Goal: Task Accomplishment & Management: Manage account settings

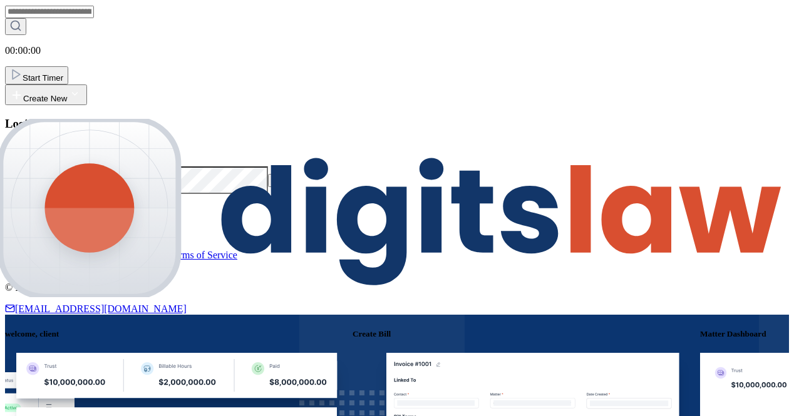
click at [53, 218] on span "SSO Log in" at bounding box center [29, 212] width 48 height 11
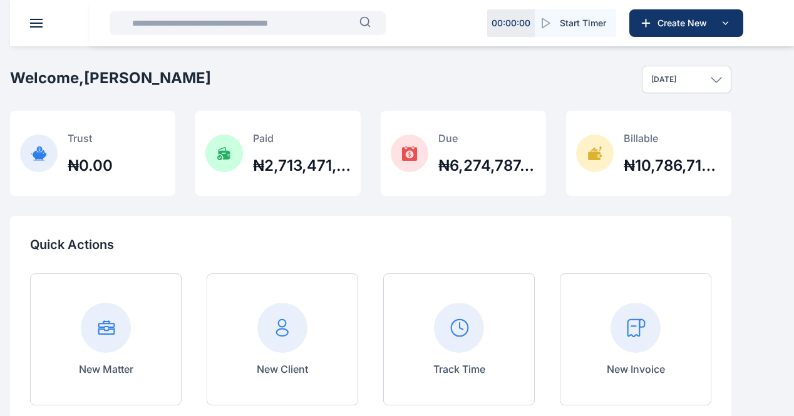
scroll to position [51, 0]
click at [0, 0] on icon at bounding box center [0, 0] width 0 height 0
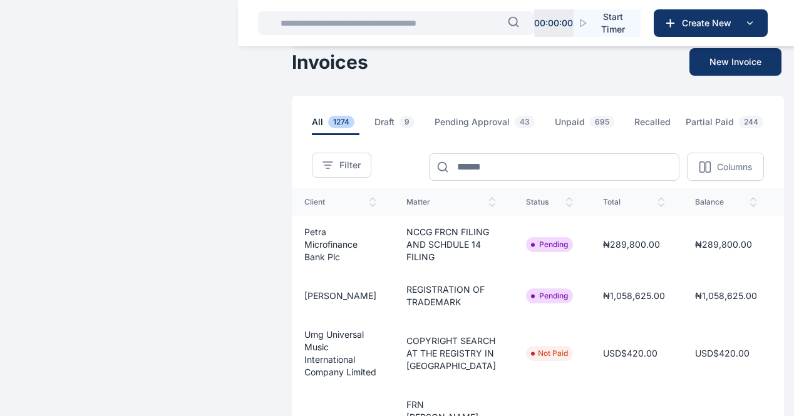
scroll to position [0, 263]
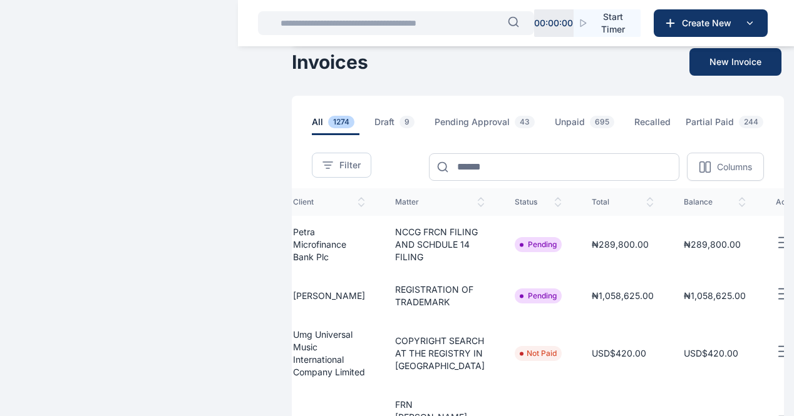
click at [779, 238] on line "button" at bounding box center [783, 238] width 9 height 0
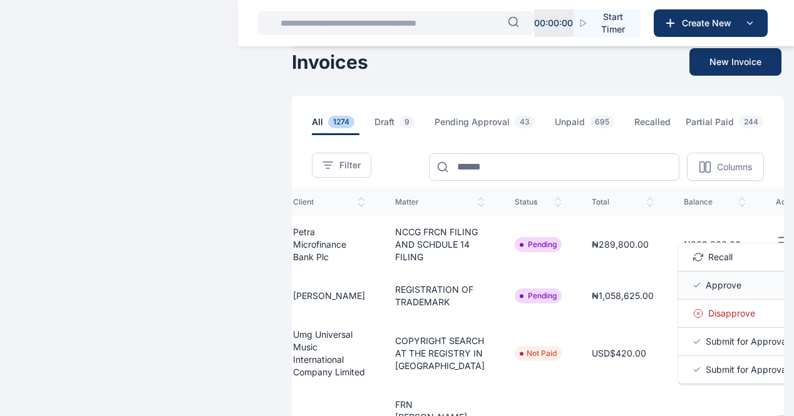
click at [706, 292] on span "Approve" at bounding box center [724, 285] width 36 height 13
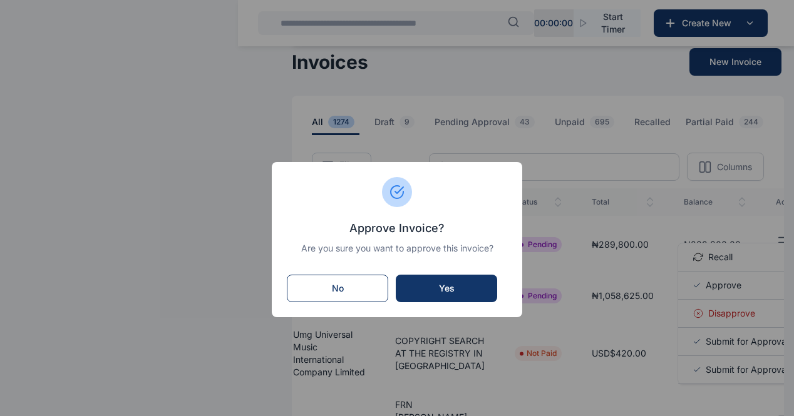
click at [472, 289] on div "Yes" at bounding box center [446, 288] width 76 height 13
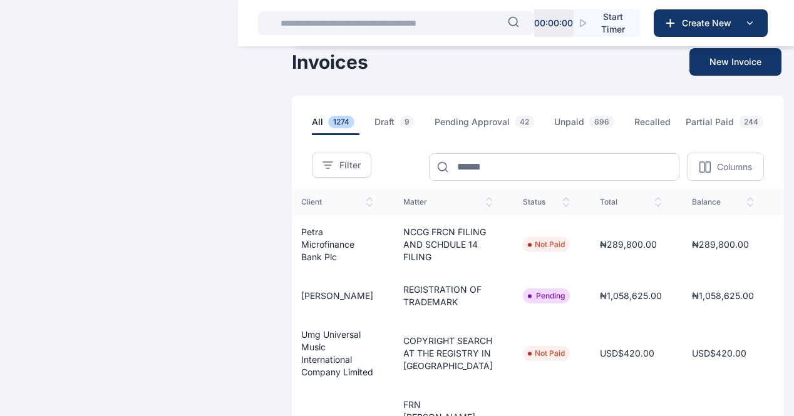
scroll to position [0, 263]
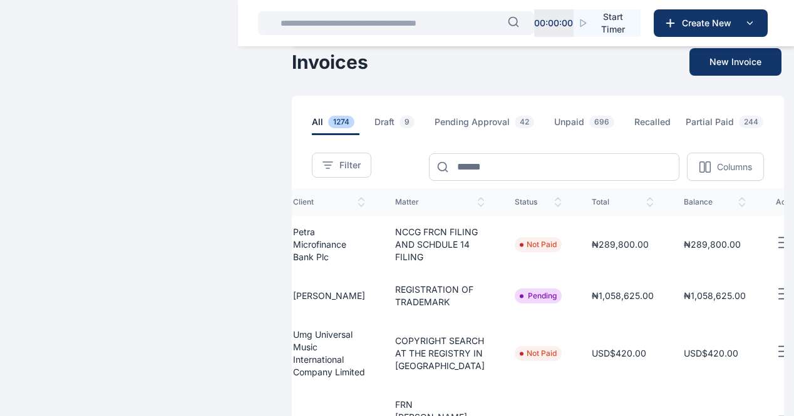
click at [779, 289] on line "button" at bounding box center [783, 289] width 9 height 0
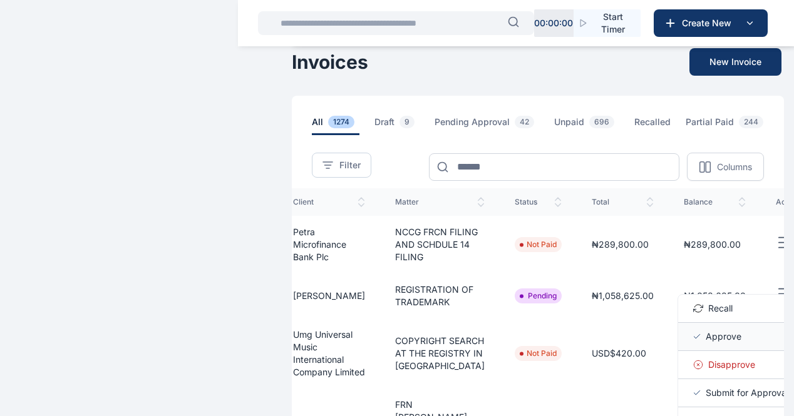
click at [706, 343] on span "Approve" at bounding box center [724, 337] width 36 height 13
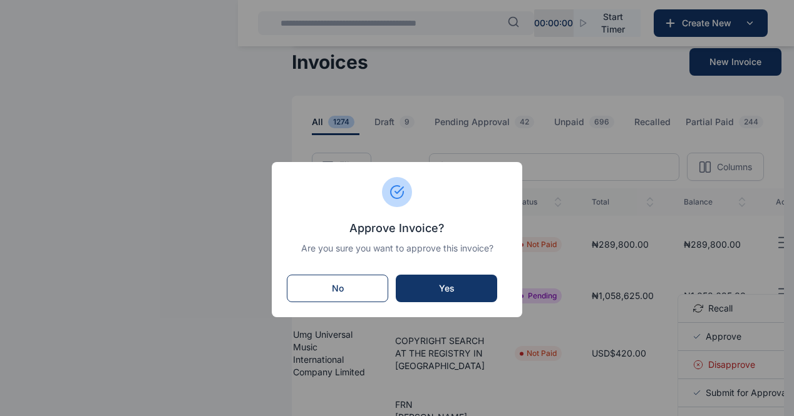
click at [475, 294] on button "Yes" at bounding box center [446, 289] width 101 height 28
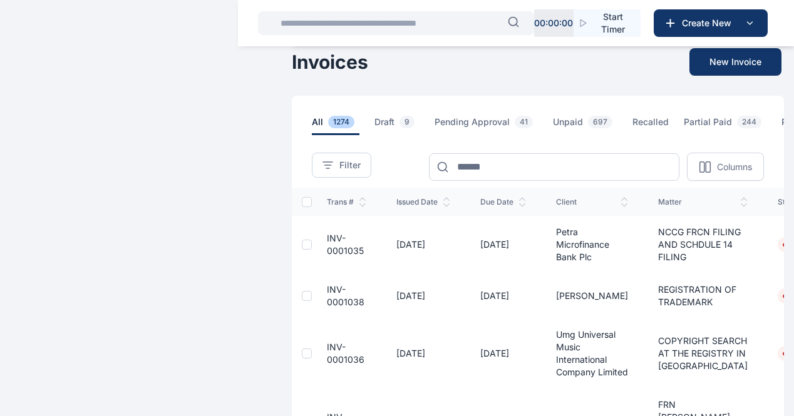
scroll to position [265, 0]
click at [0, 0] on div "E I" at bounding box center [0, 0] width 0 height 0
click at [0, 0] on span "Log out" at bounding box center [0, 0] width 0 height 0
